Goal: Task Accomplishment & Management: Use online tool/utility

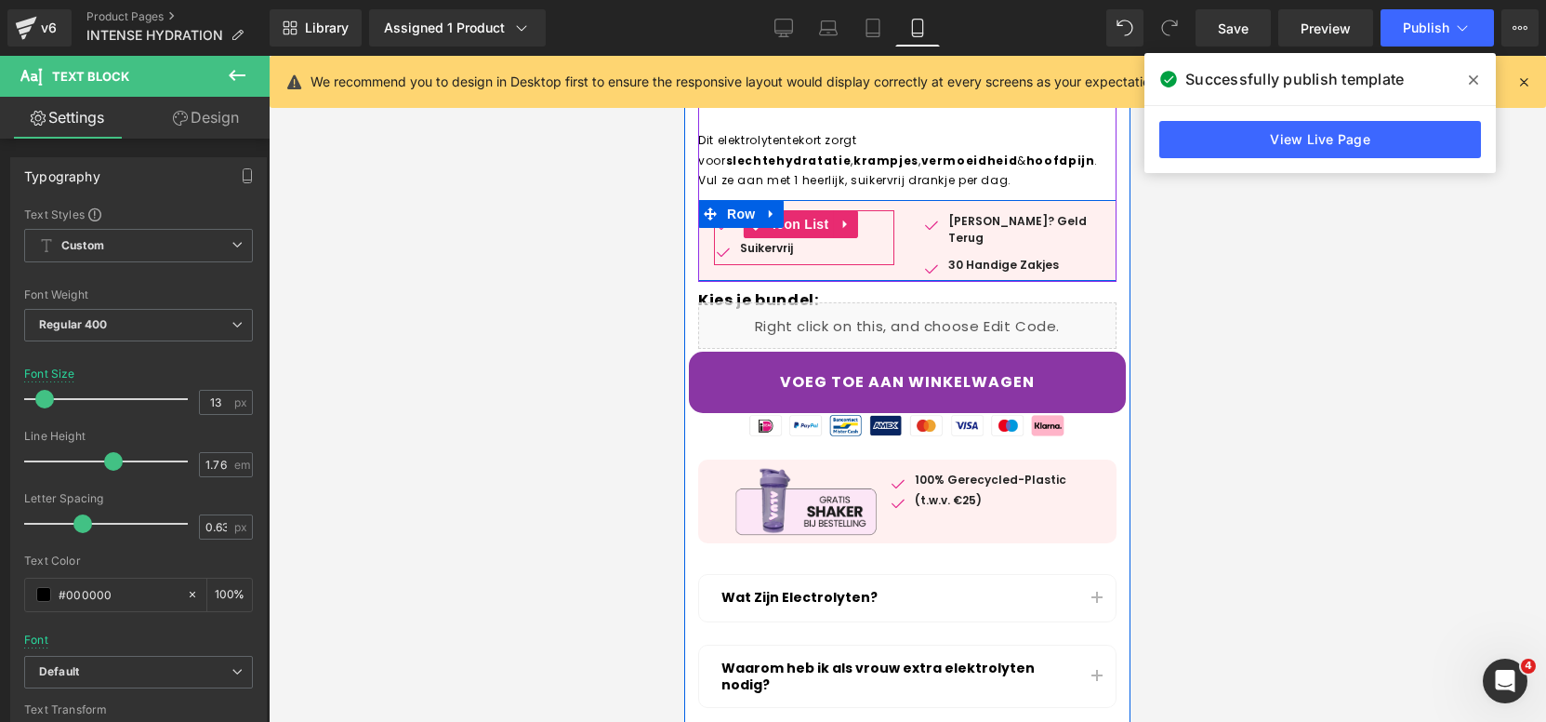
scroll to position [869, 0]
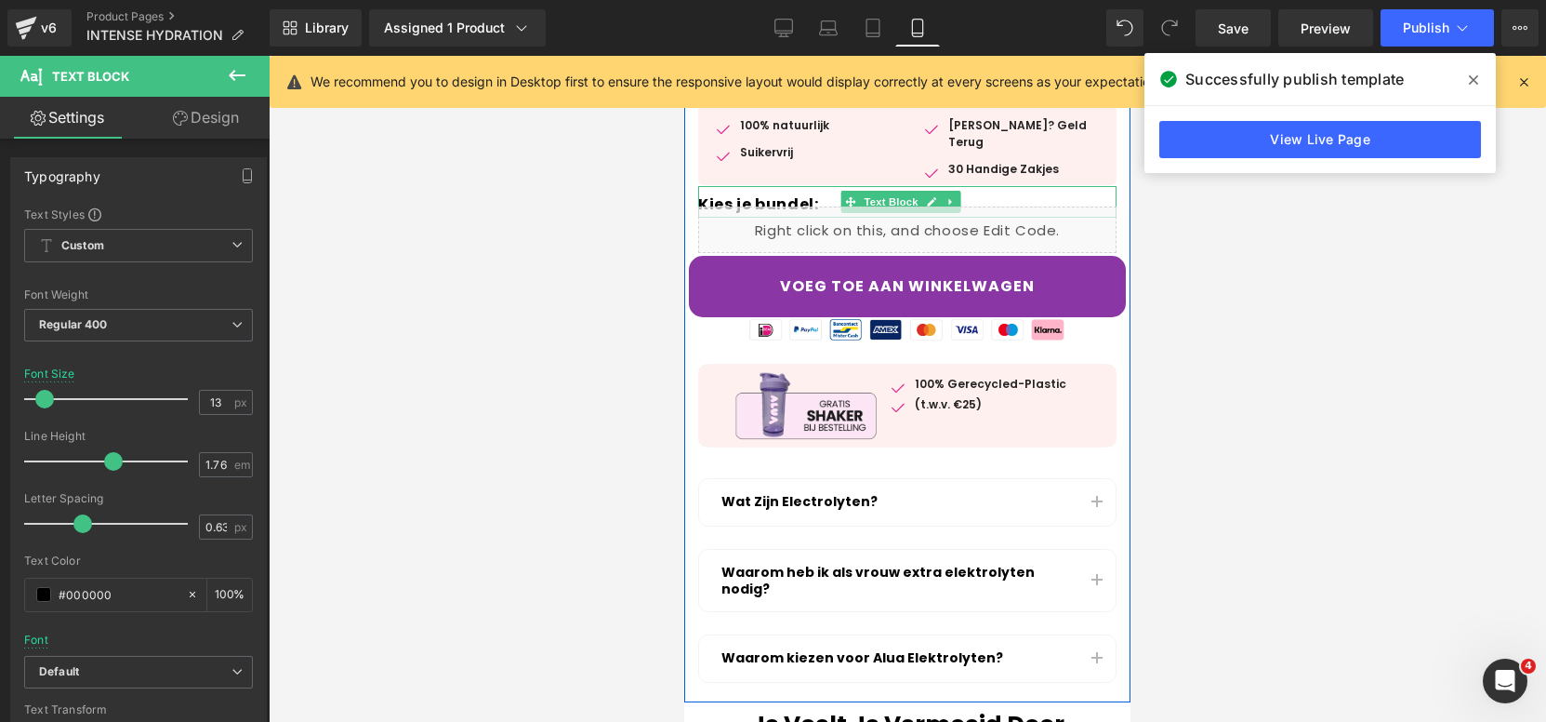
click at [780, 193] on strong "Kies je bundel:" at bounding box center [758, 203] width 120 height 21
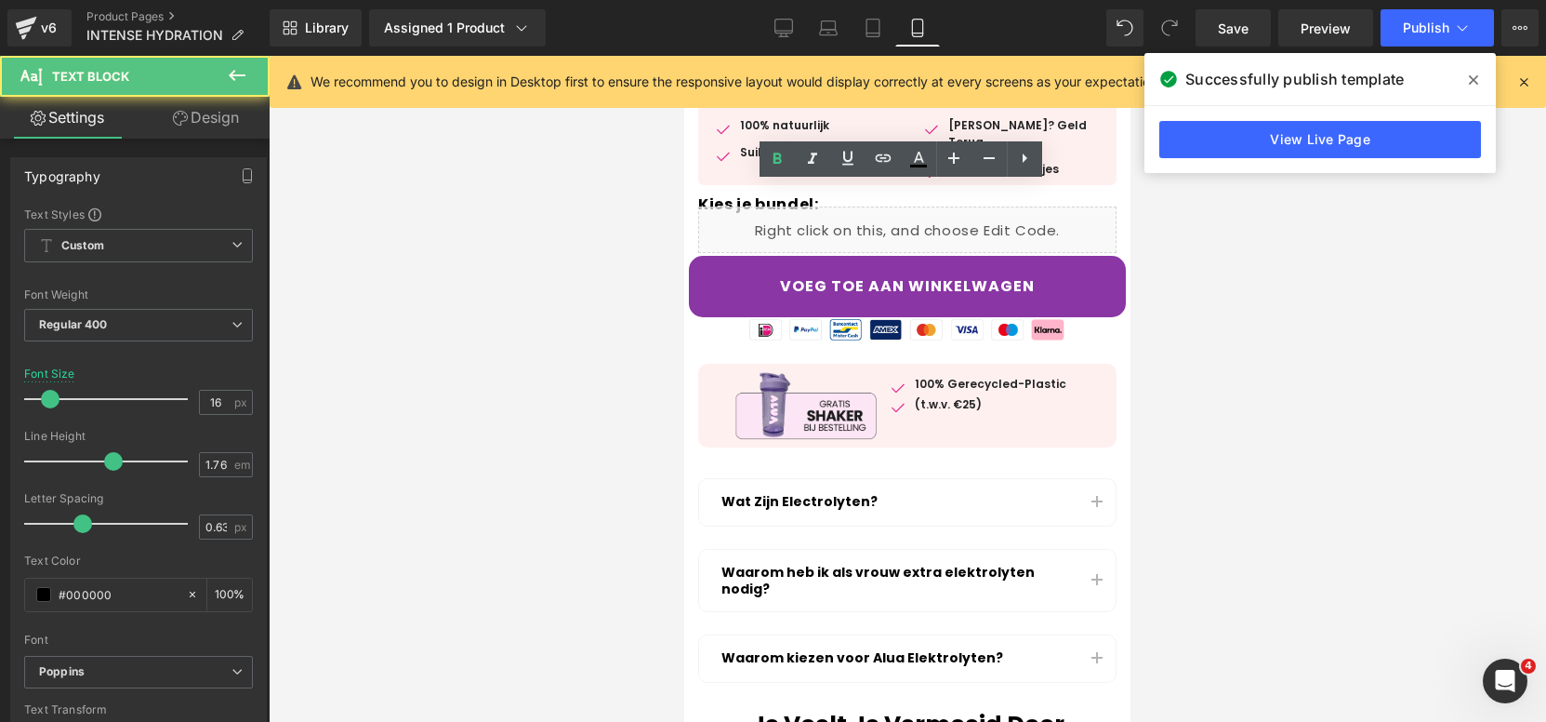
drag, startPoint x: 181, startPoint y: 104, endPoint x: 130, endPoint y: 181, distance: 92.6
click at [181, 104] on link "Design" at bounding box center [206, 118] width 135 height 42
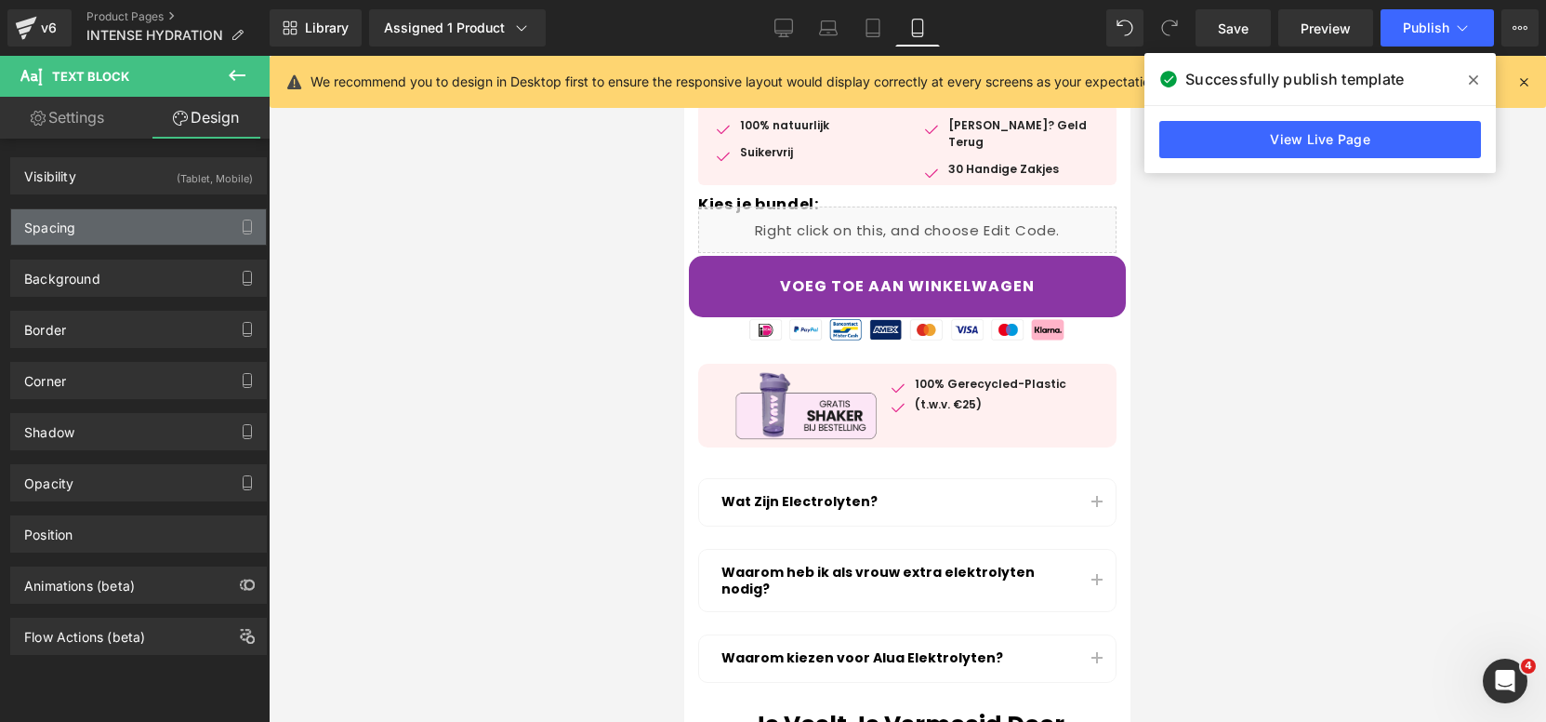
click at [110, 221] on div "Spacing" at bounding box center [138, 226] width 255 height 35
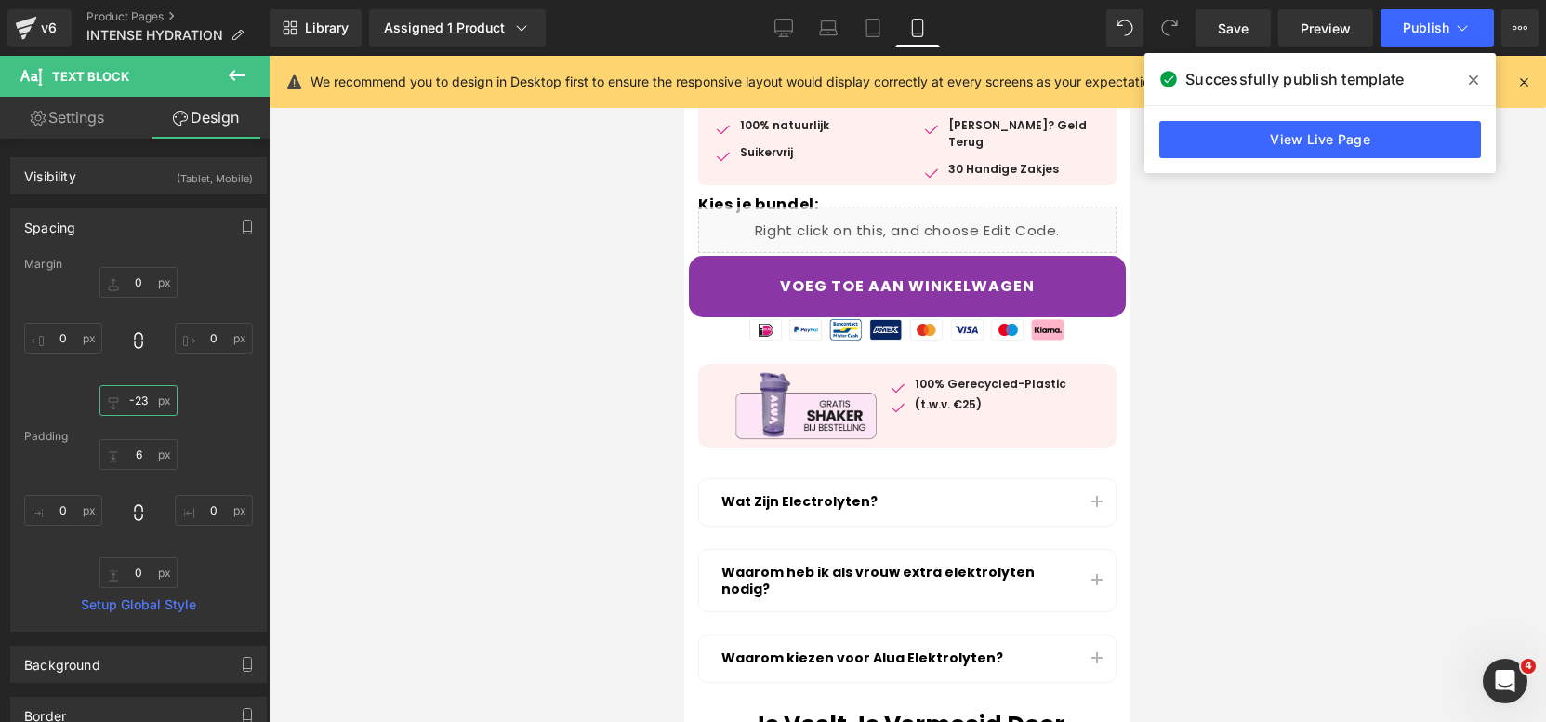
click at [157, 409] on input "-23" at bounding box center [139, 400] width 78 height 31
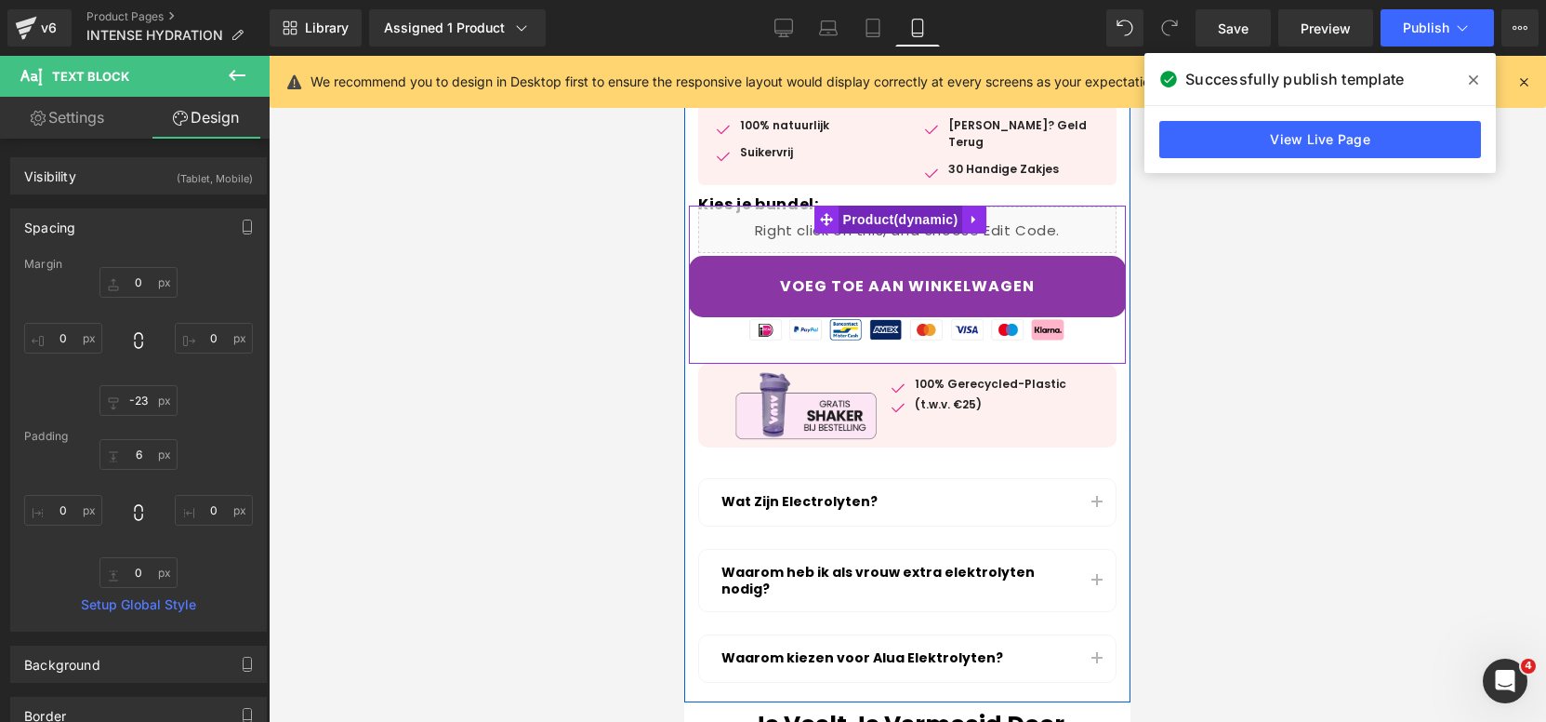
click at [874, 222] on span "Product" at bounding box center [901, 220] width 125 height 28
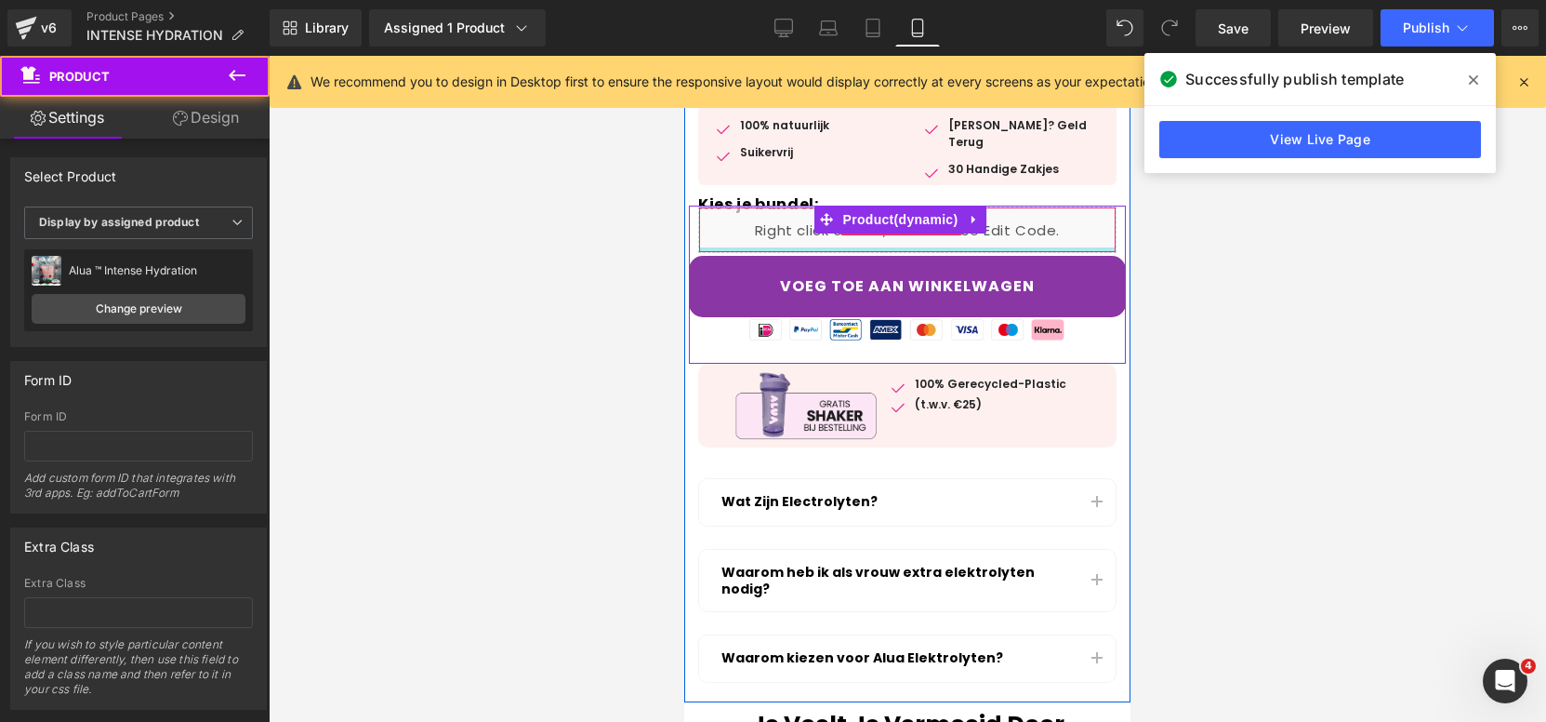
click at [818, 247] on div at bounding box center [907, 249] width 417 height 5
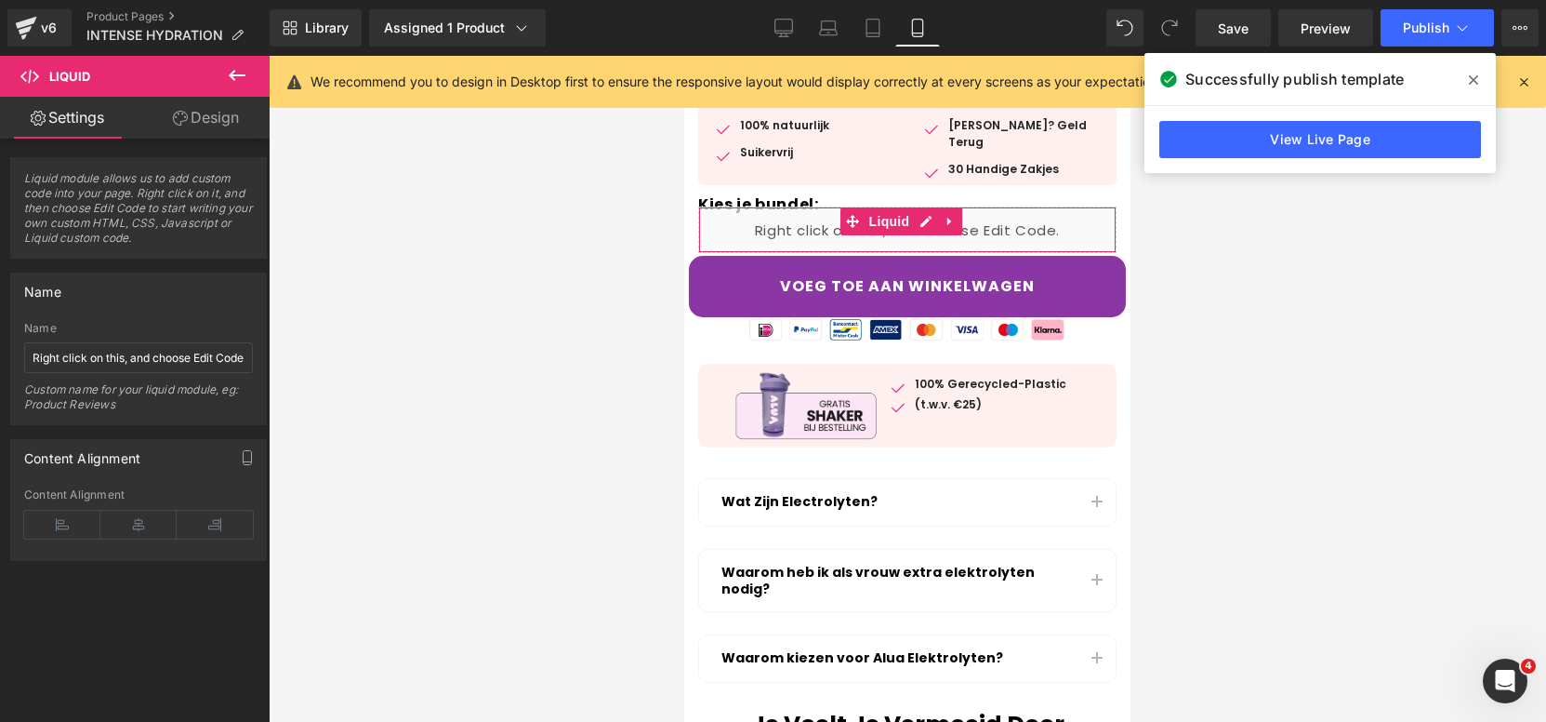
click at [181, 101] on link "Design" at bounding box center [206, 118] width 135 height 42
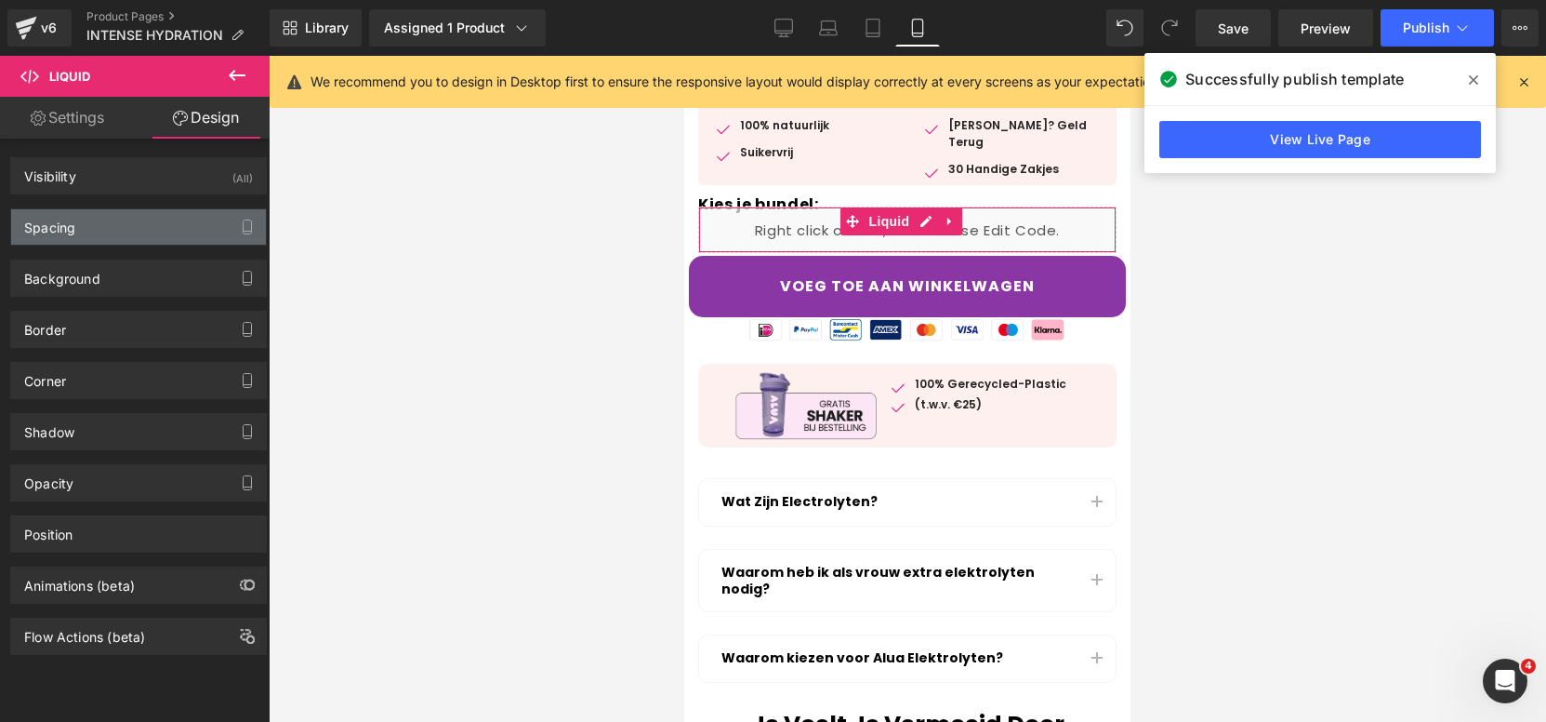
click at [97, 225] on div "Spacing" at bounding box center [138, 226] width 255 height 35
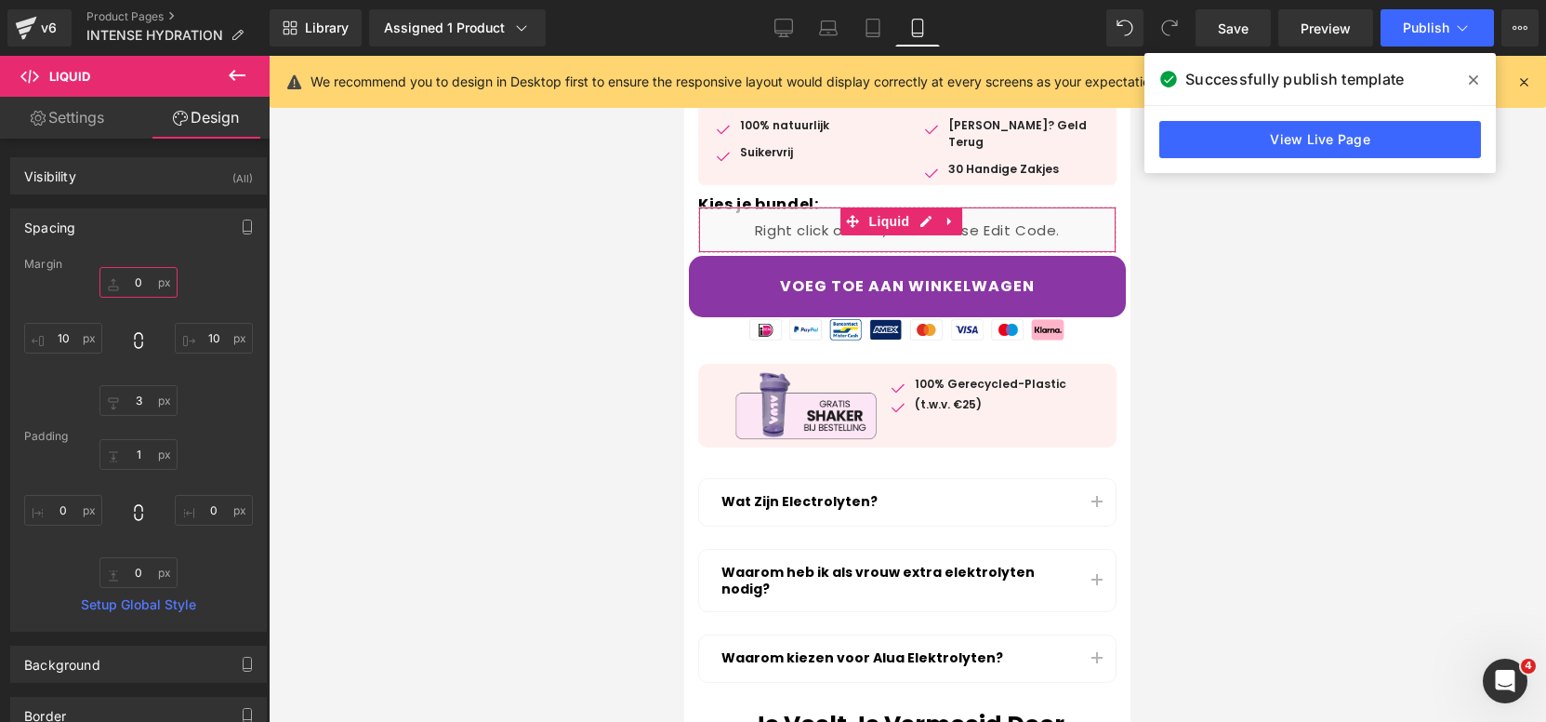
click at [154, 293] on input "0" at bounding box center [139, 282] width 78 height 31
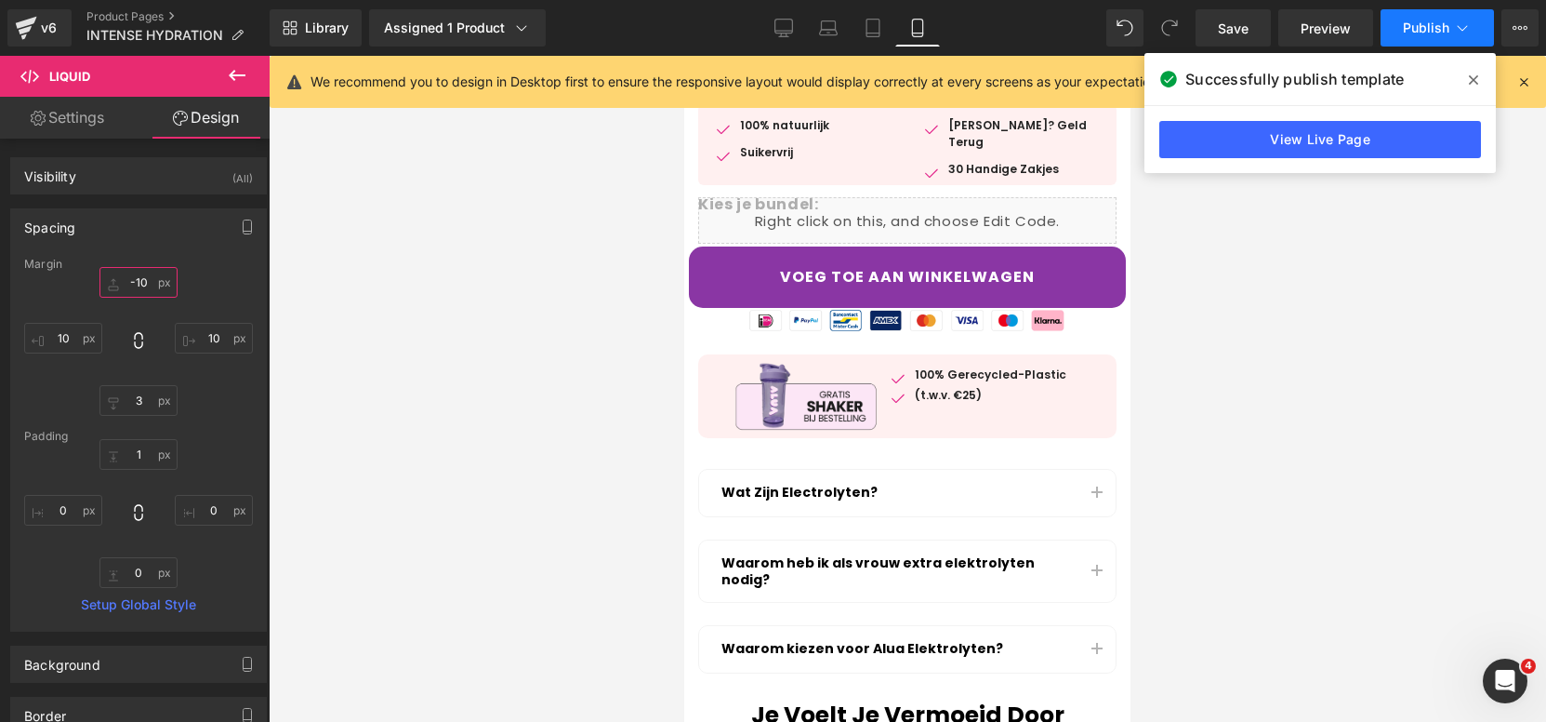
type input "-10"
click at [1440, 33] on span "Publish" at bounding box center [1426, 27] width 46 height 15
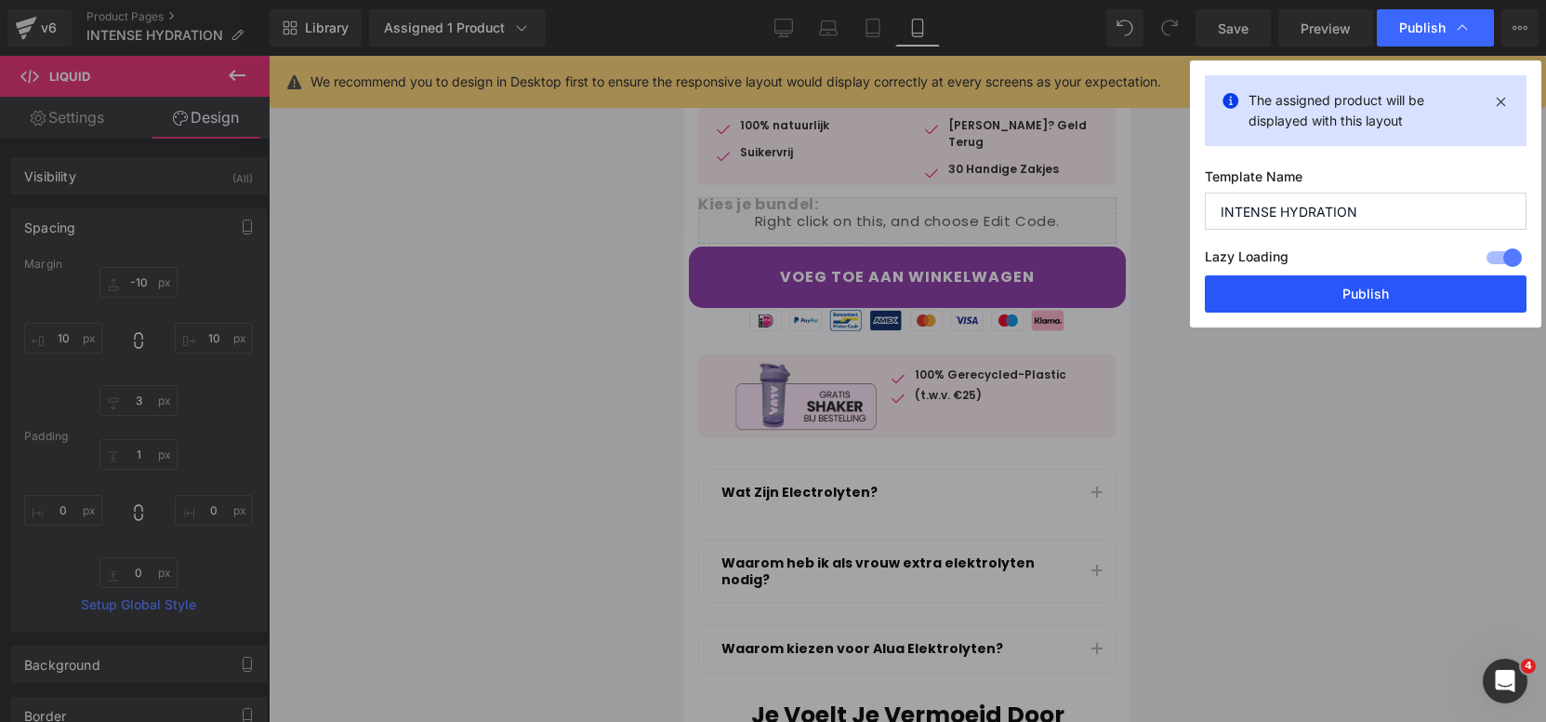
click at [1353, 283] on button "Publish" at bounding box center [1366, 293] width 322 height 37
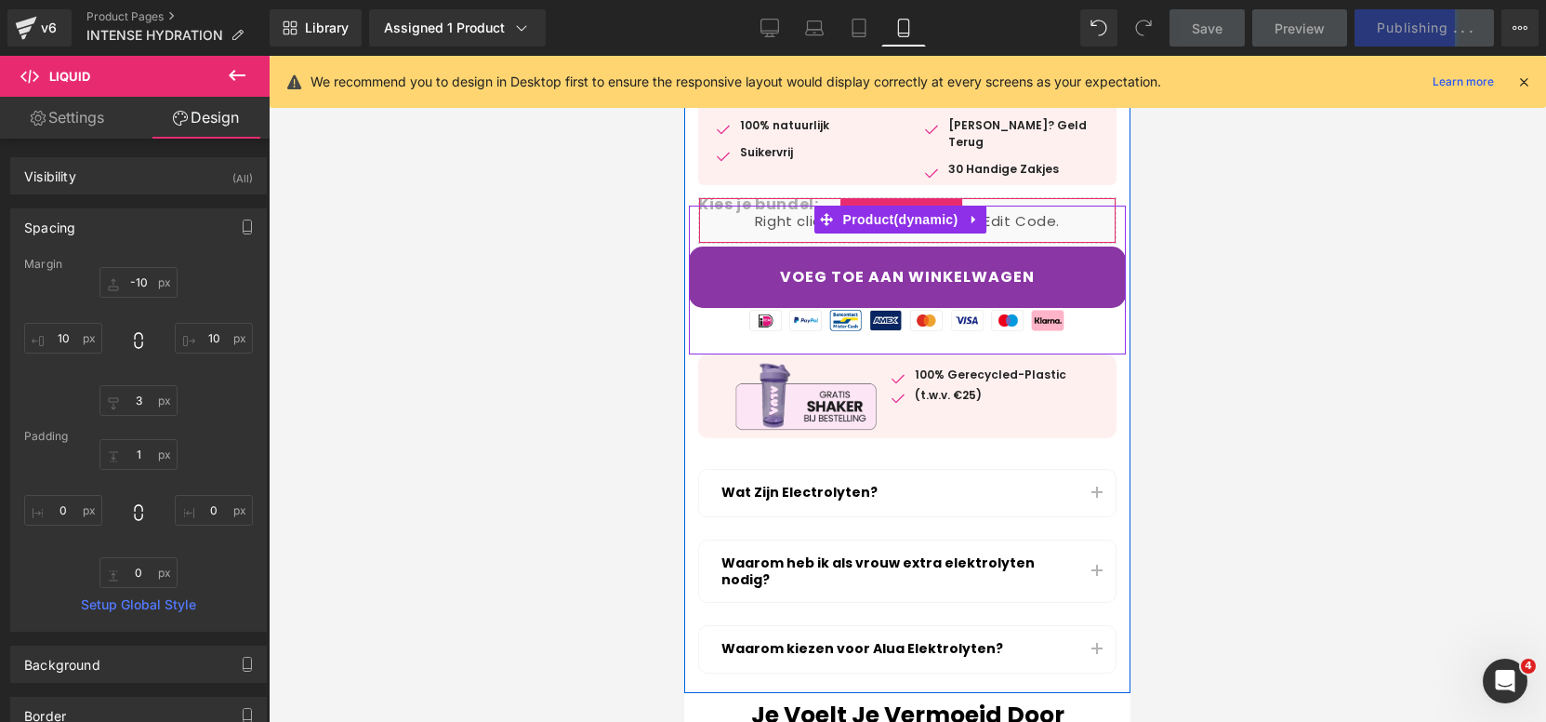
click at [768, 231] on div "Liquid" at bounding box center [907, 220] width 418 height 46
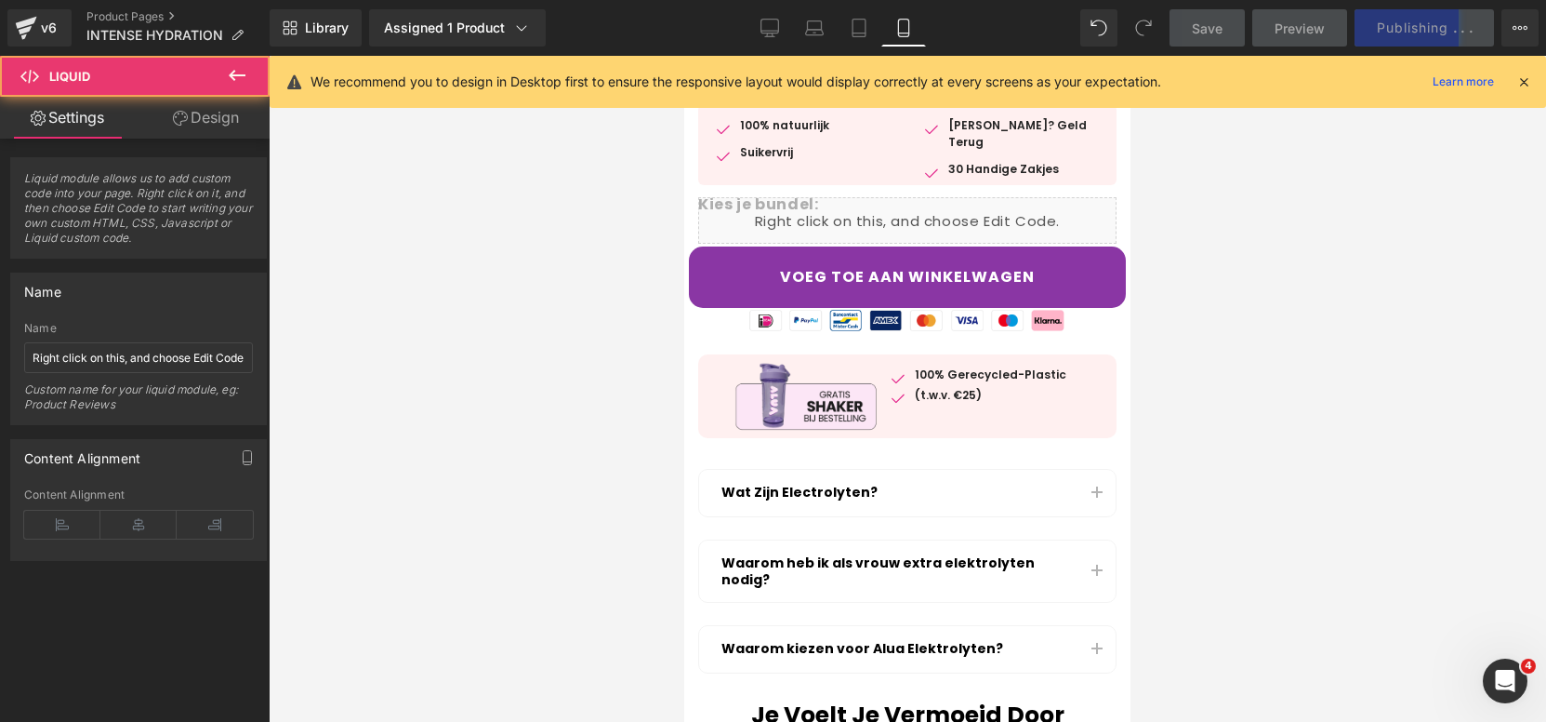
click at [221, 92] on button at bounding box center [237, 76] width 65 height 41
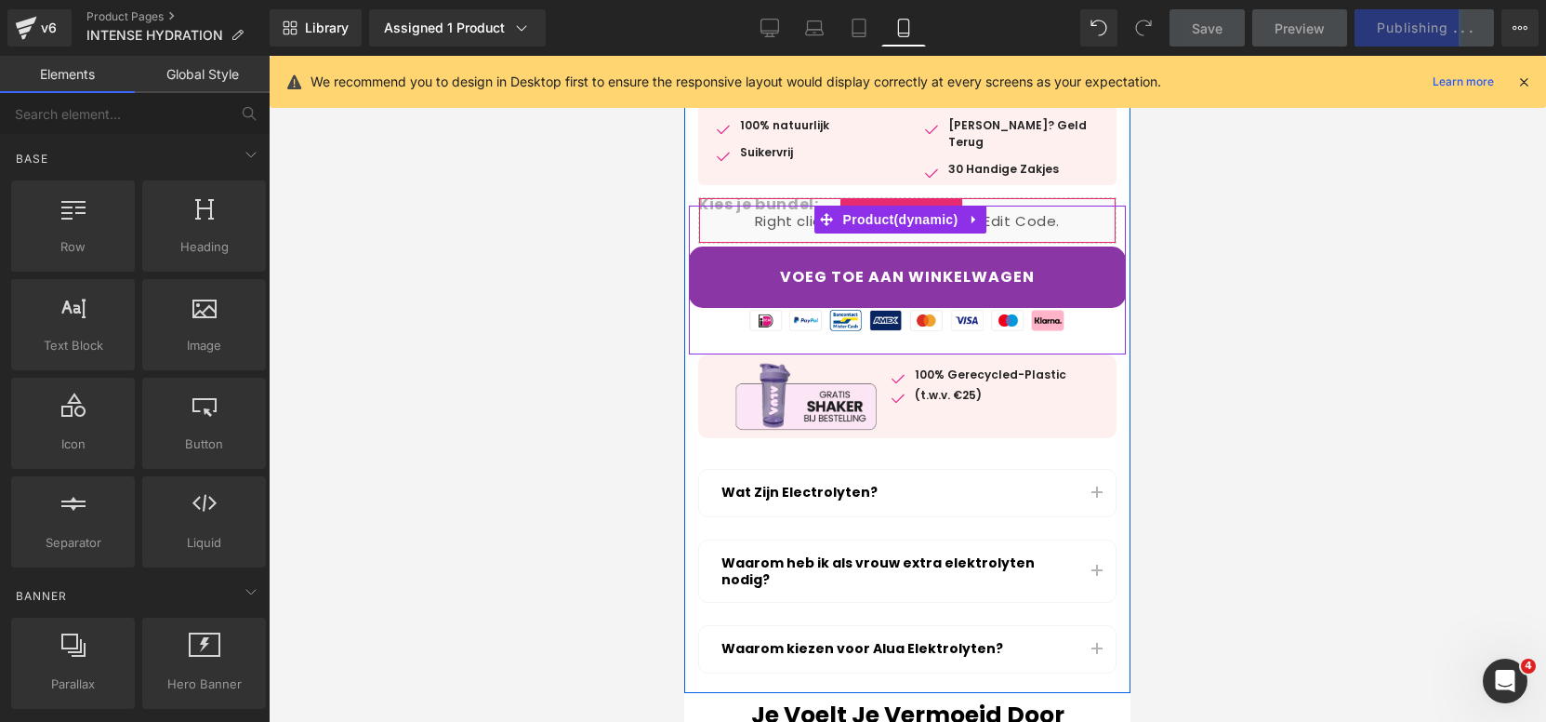
click at [766, 232] on div "Liquid" at bounding box center [907, 220] width 418 height 46
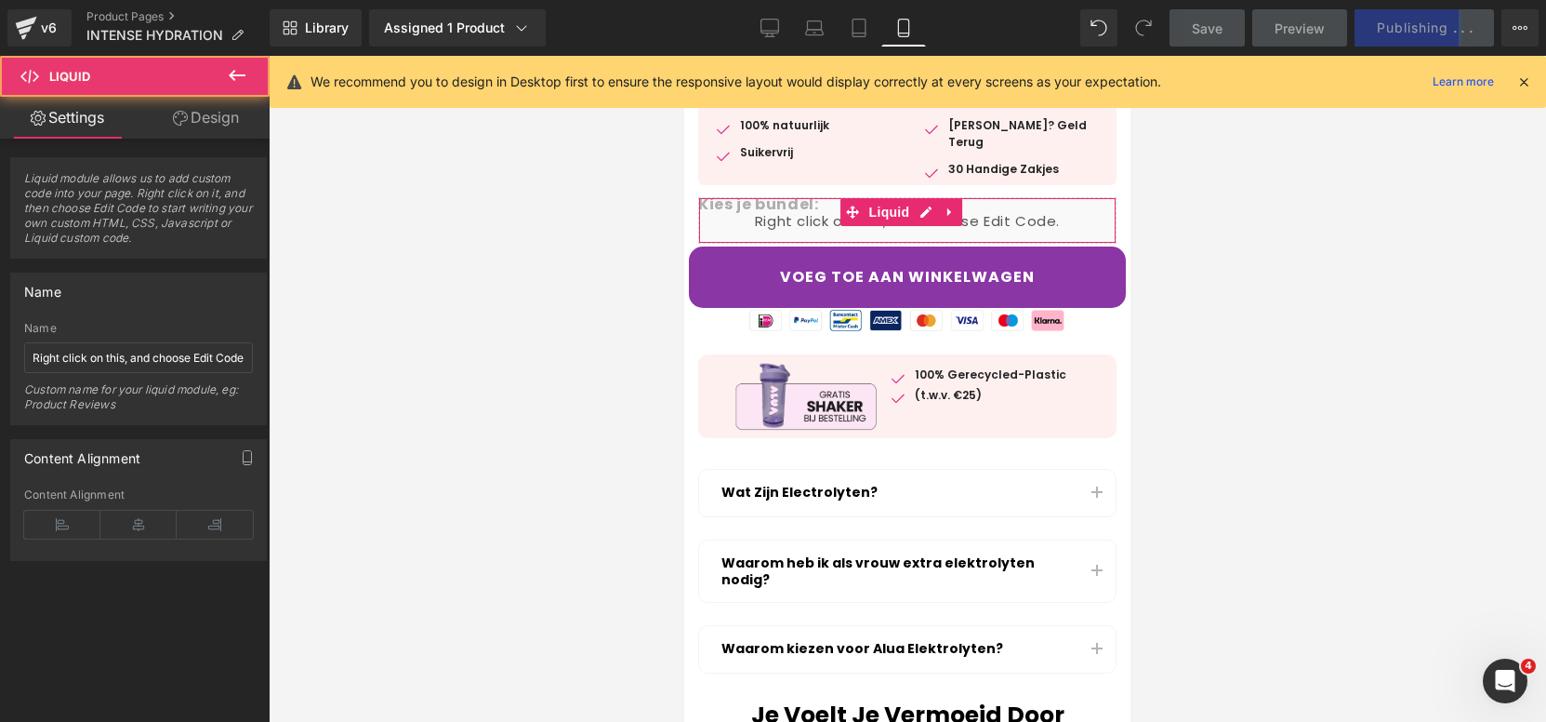
click at [238, 137] on link "Design" at bounding box center [206, 118] width 135 height 42
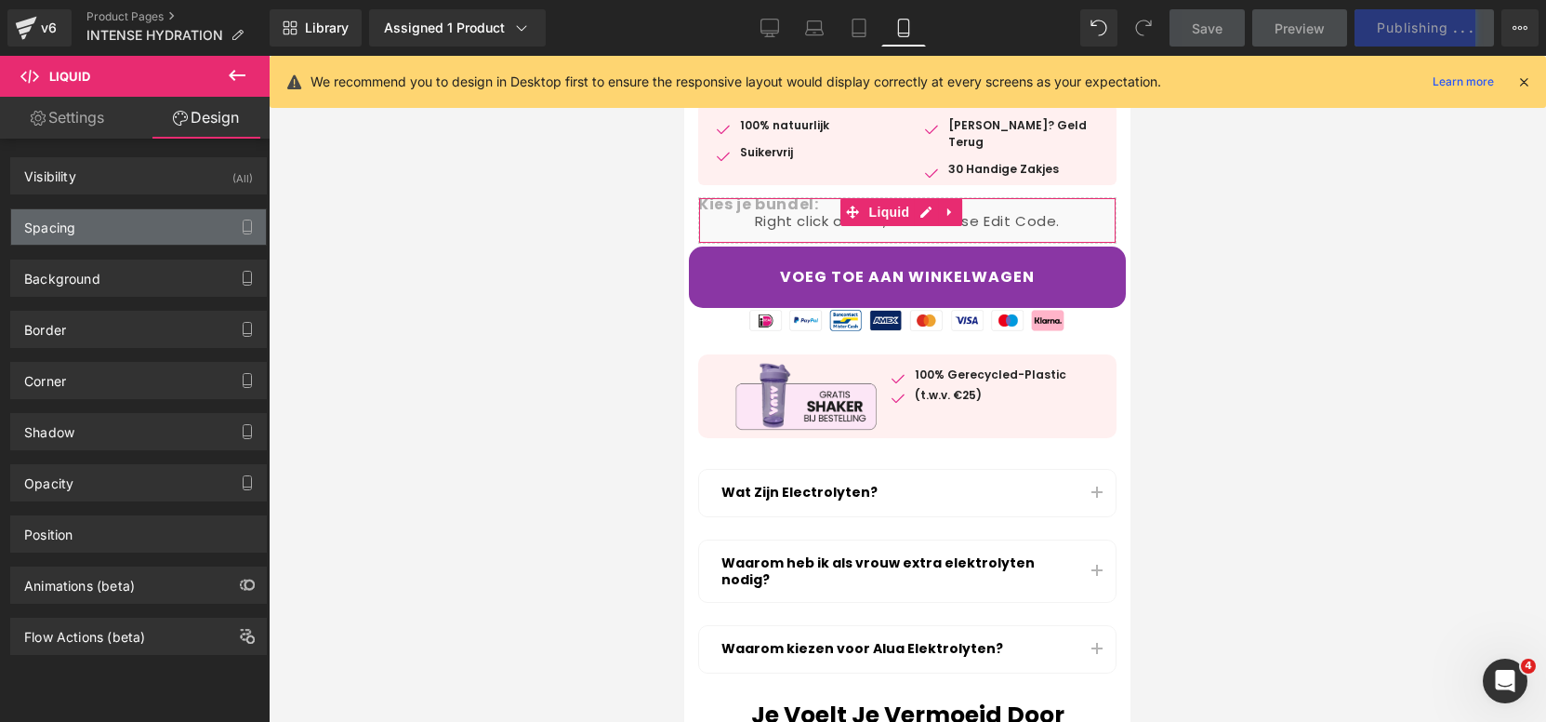
click at [126, 224] on div "Spacing" at bounding box center [138, 226] width 255 height 35
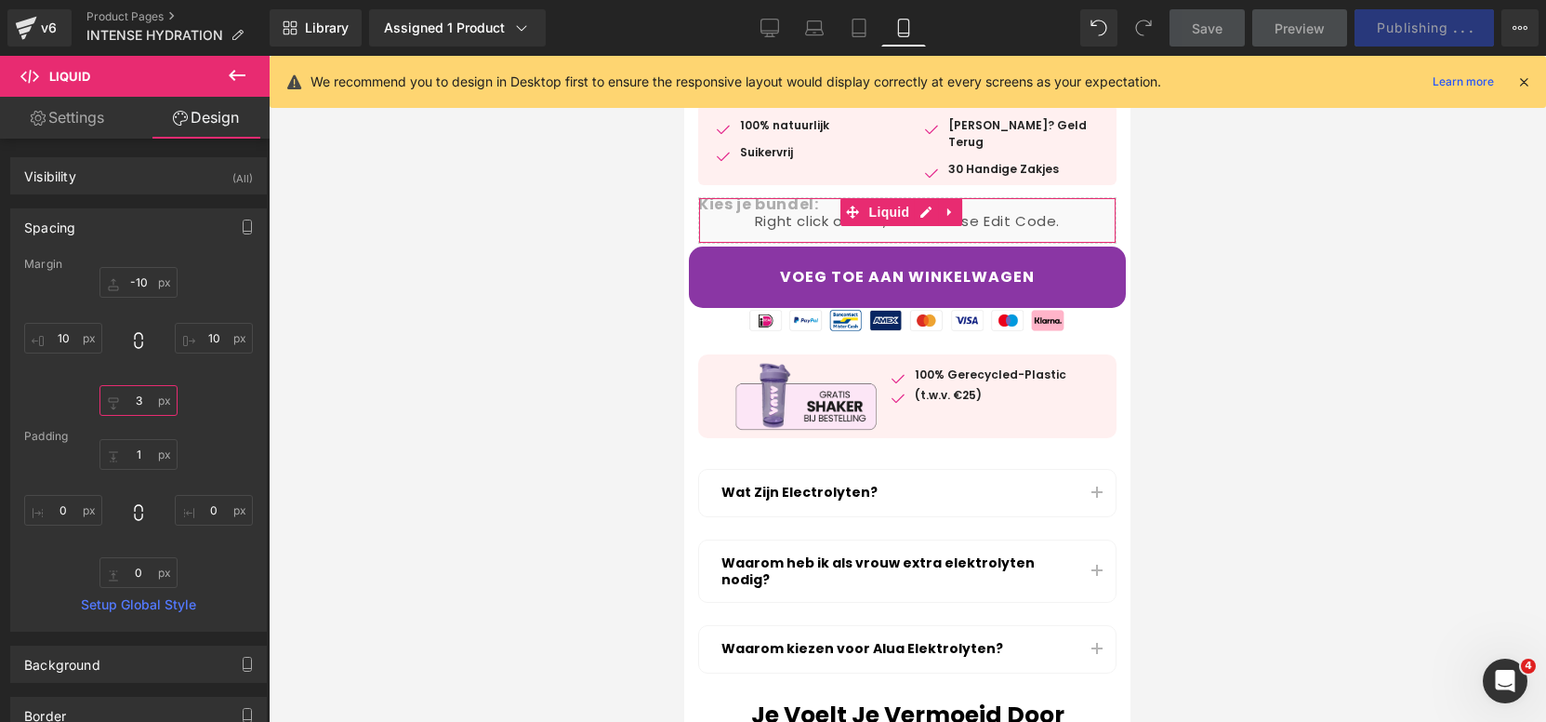
click at [150, 411] on input "3" at bounding box center [139, 400] width 78 height 31
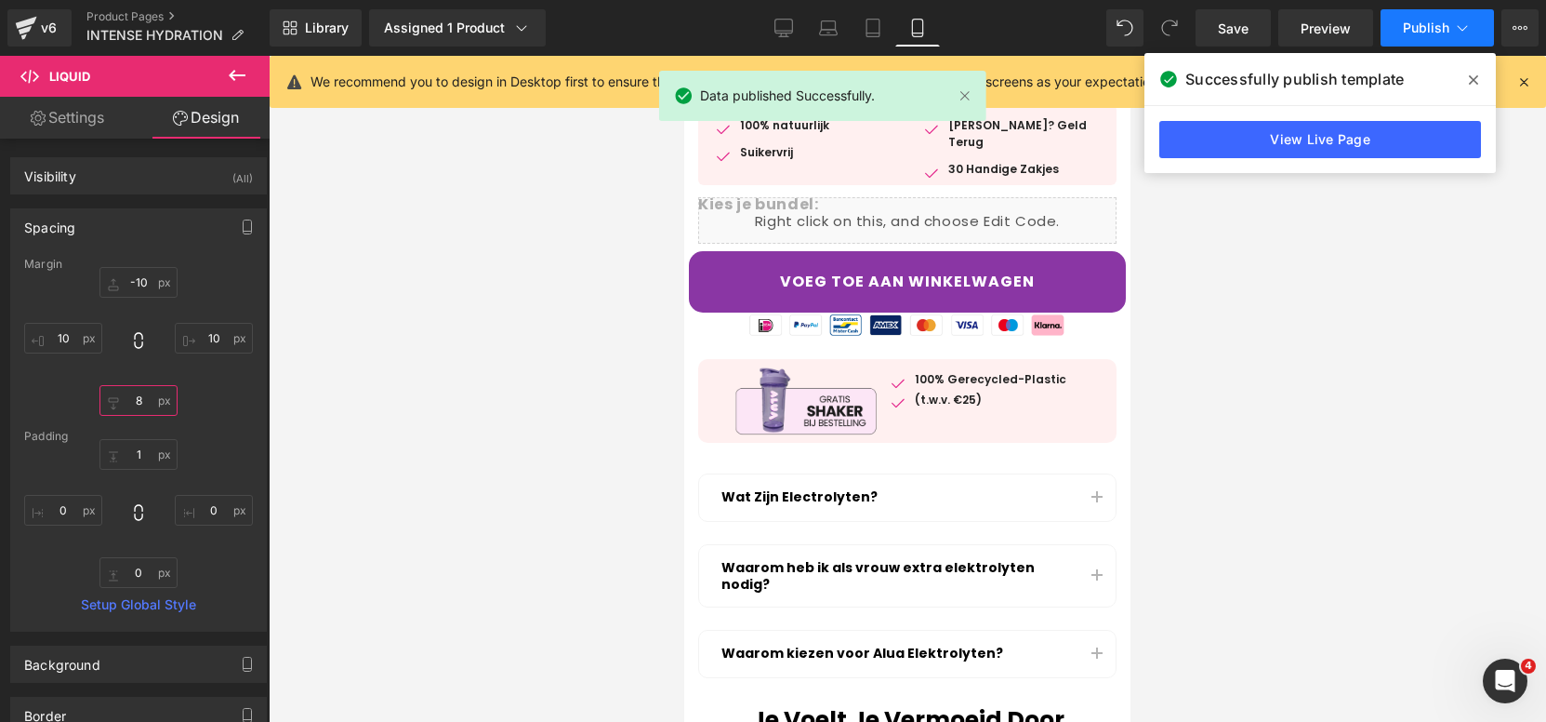
type input "8"
click at [1446, 11] on button "Publish" at bounding box center [1437, 27] width 113 height 37
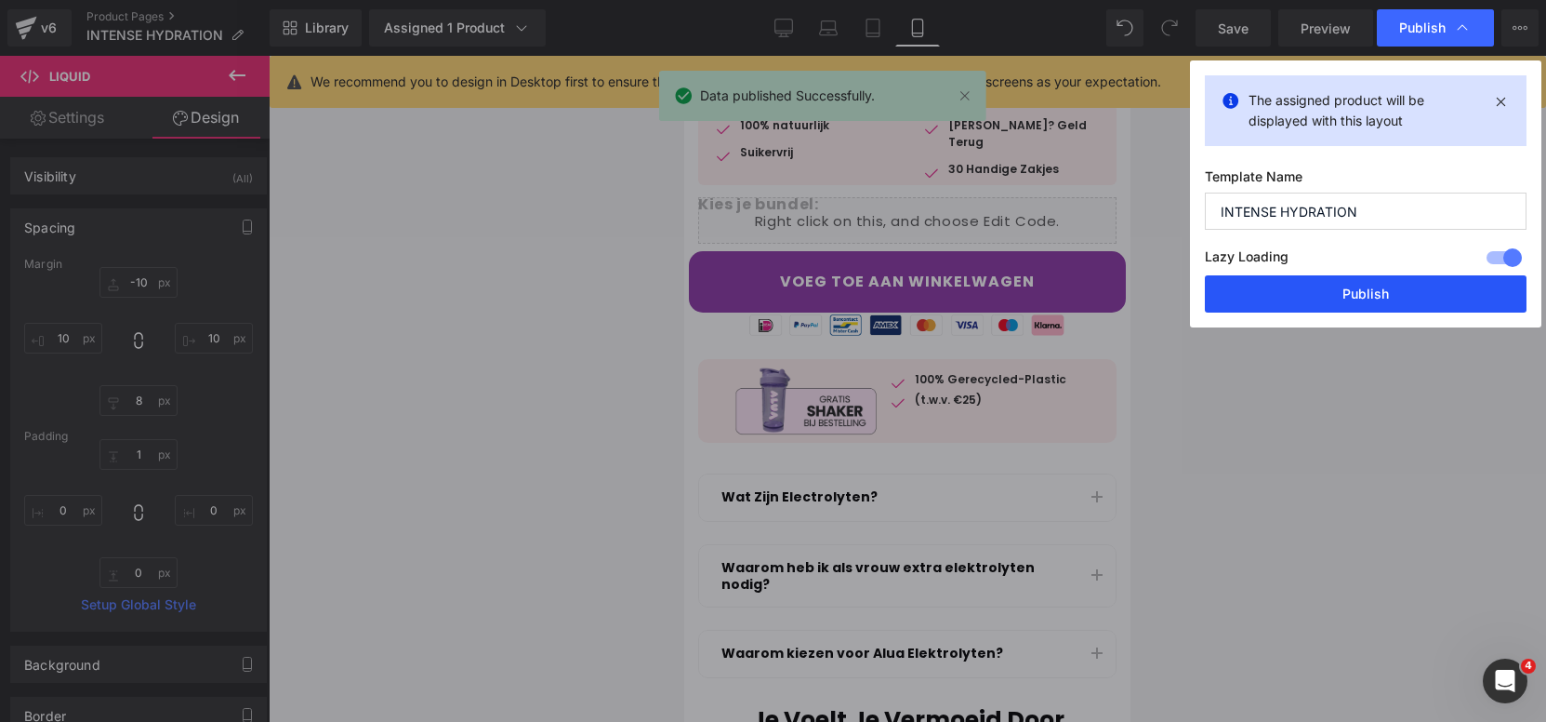
click at [1382, 312] on button "Publish" at bounding box center [1366, 293] width 322 height 37
